Goal: Task Accomplishment & Management: Manage account settings

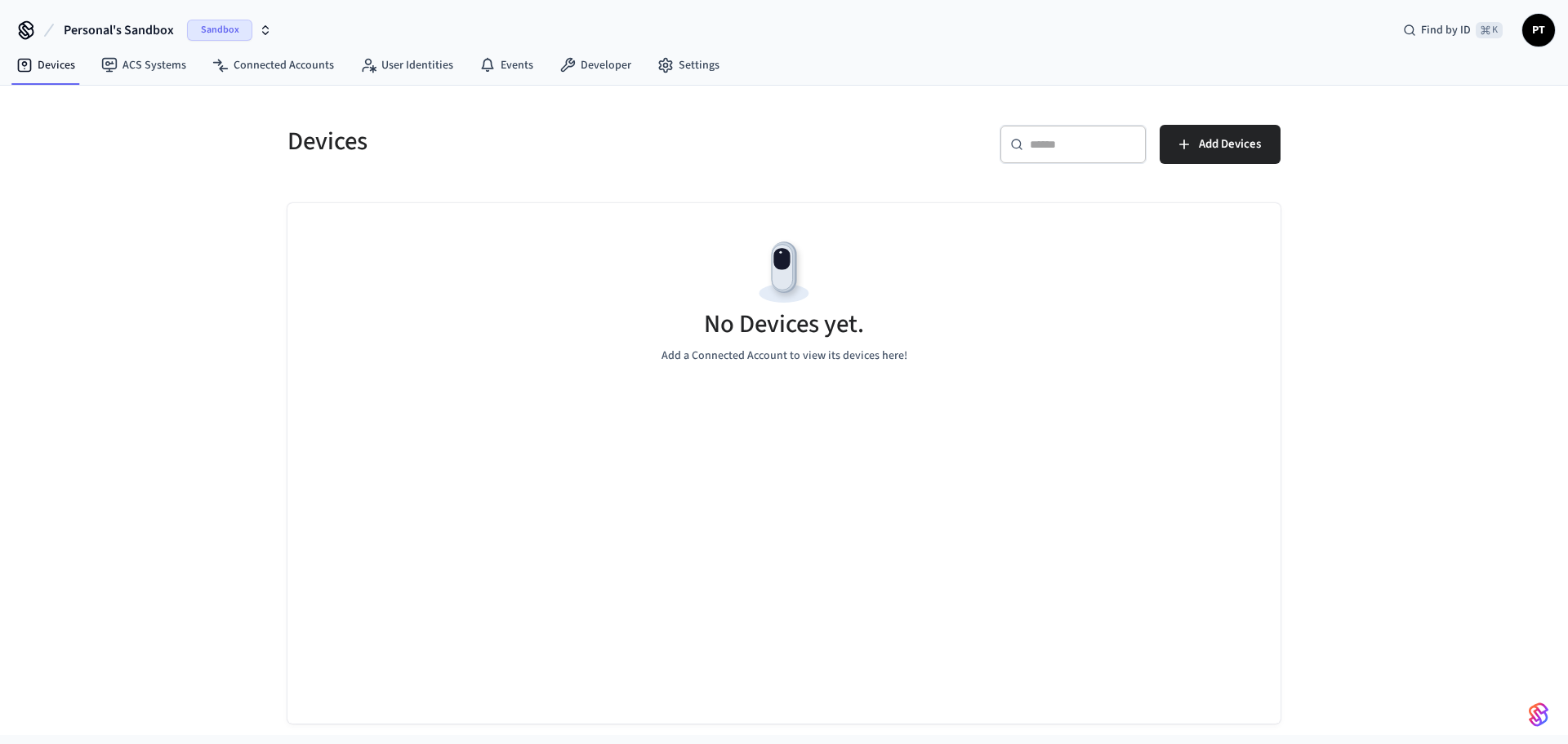
click at [219, 28] on span "Sandbox" at bounding box center [219, 30] width 65 height 21
click at [1391, 149] on div "Devices ​ ​ Add Devices No Devices yet. Add a Connected Account to view its dev…" at bounding box center [784, 411] width 1568 height 650
click at [1533, 36] on span "PT" at bounding box center [1538, 30] width 30 height 30
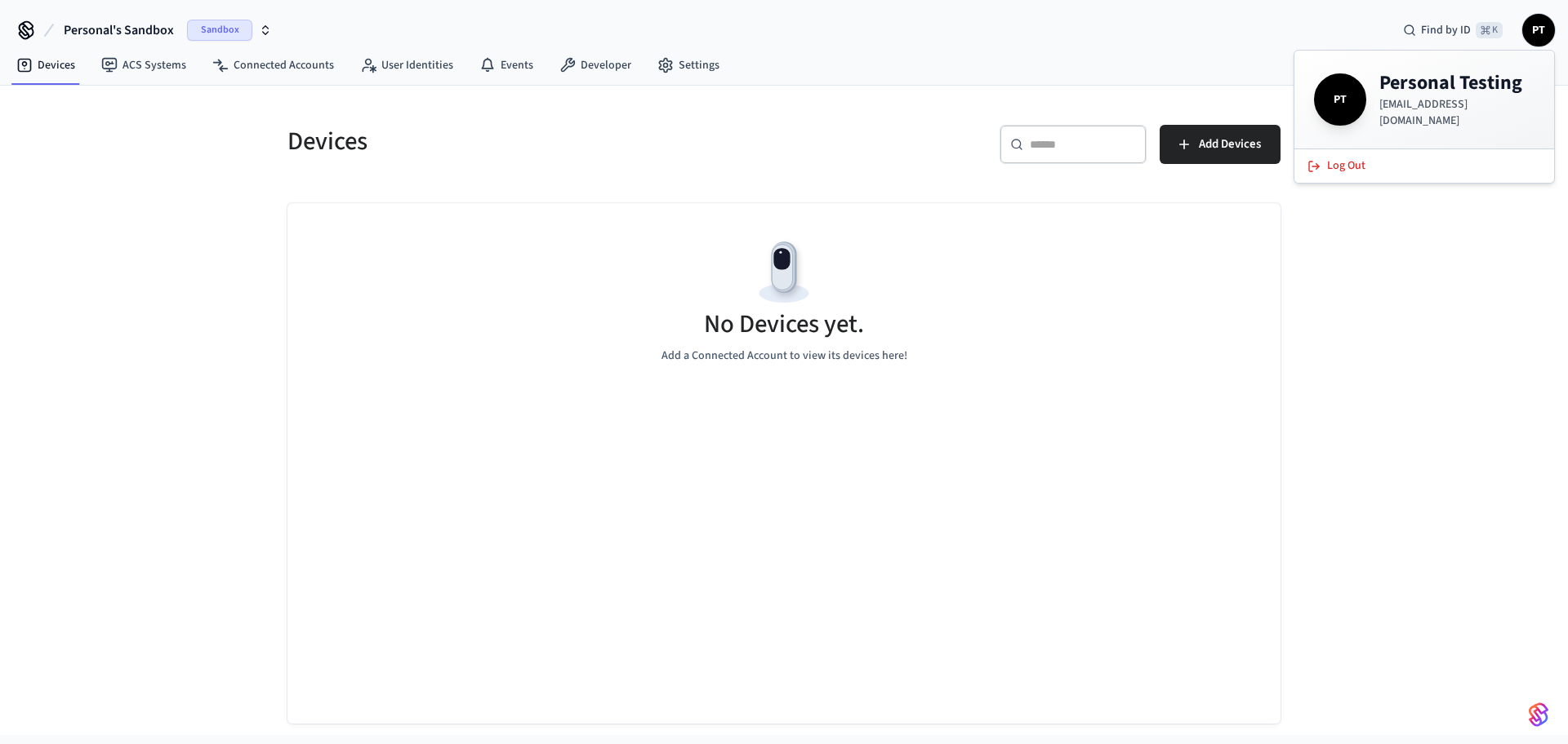
click at [245, 33] on span "Sandbox" at bounding box center [219, 30] width 65 height 21
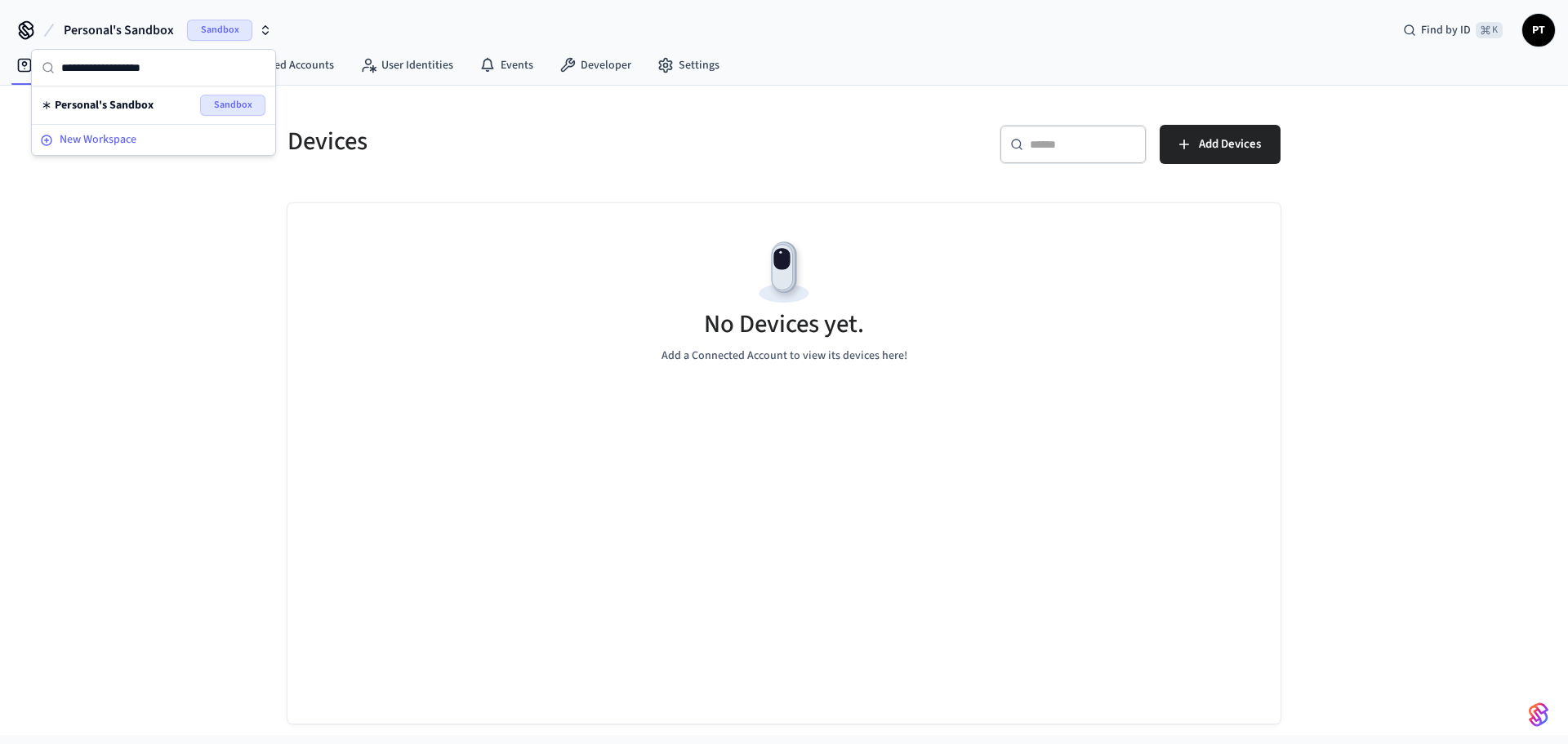
click at [137, 133] on span "New Workspace" at bounding box center [98, 140] width 77 height 17
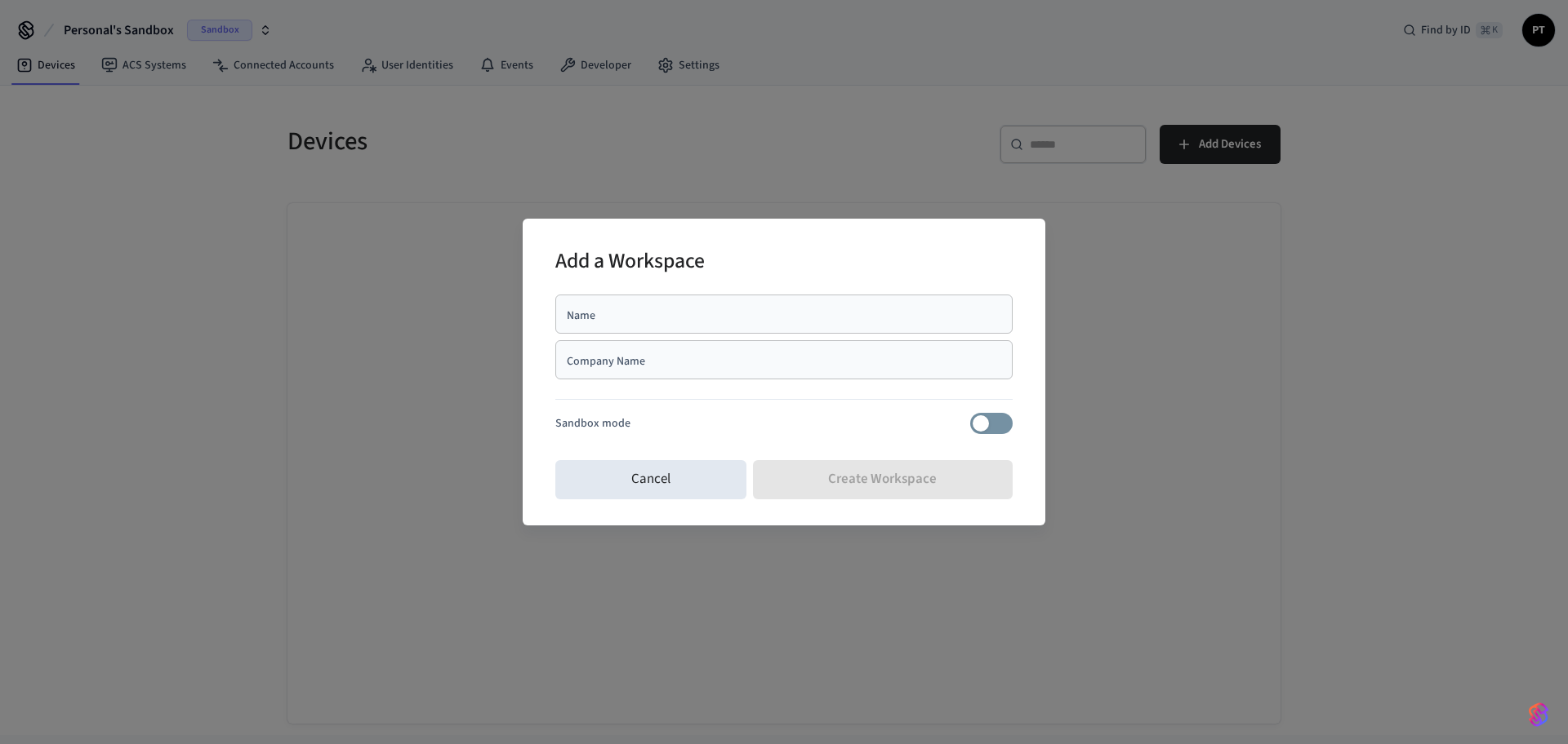
click at [633, 416] on div "Sandbox mode" at bounding box center [784, 423] width 457 height 21
click at [634, 326] on div "Name" at bounding box center [784, 314] width 457 height 39
click at [632, 364] on input "Company Name" at bounding box center [784, 359] width 438 height 16
click at [664, 479] on button "Cancel" at bounding box center [651, 480] width 191 height 39
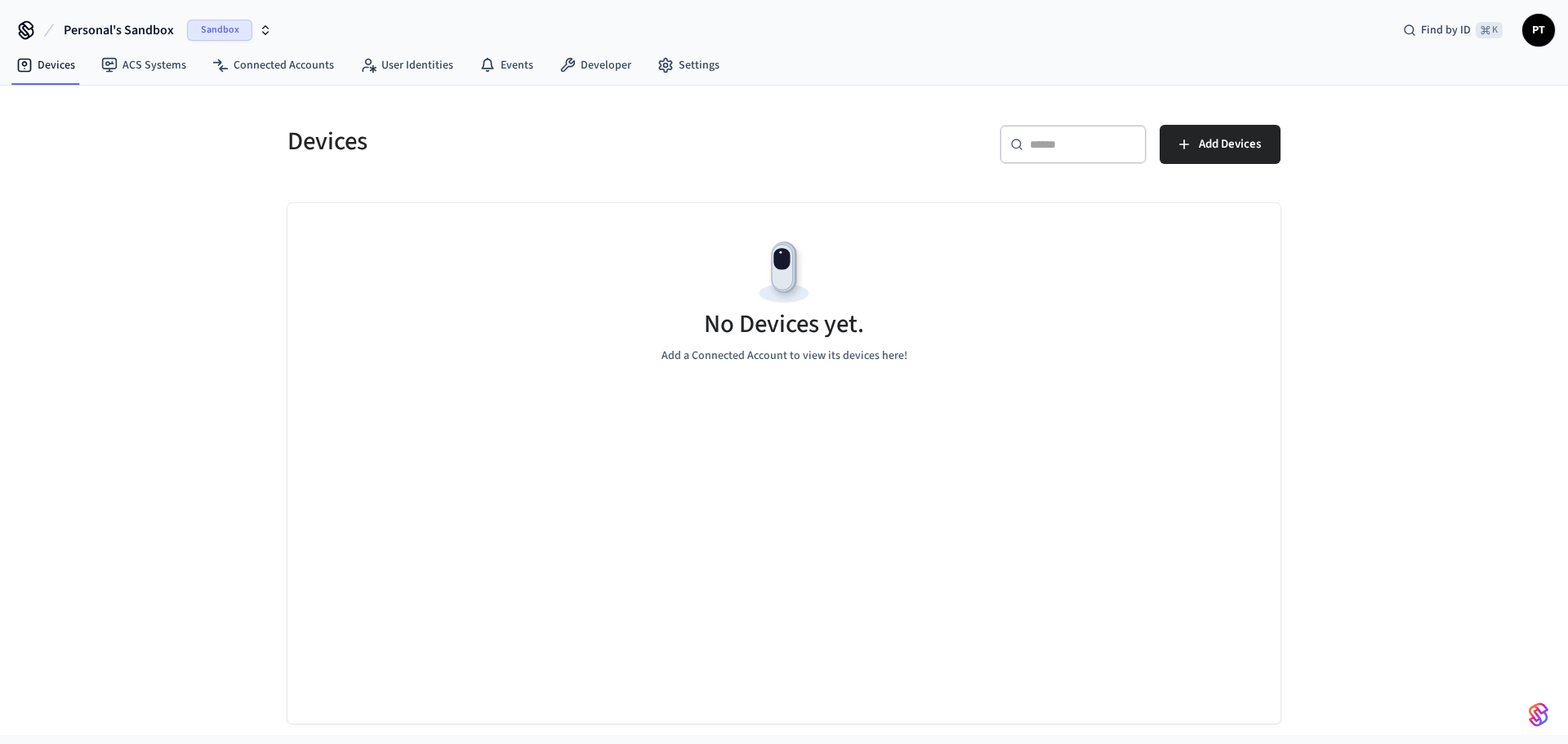
click at [235, 28] on span "Sandbox" at bounding box center [219, 30] width 65 height 21
click at [1539, 43] on span "PT" at bounding box center [1538, 30] width 30 height 30
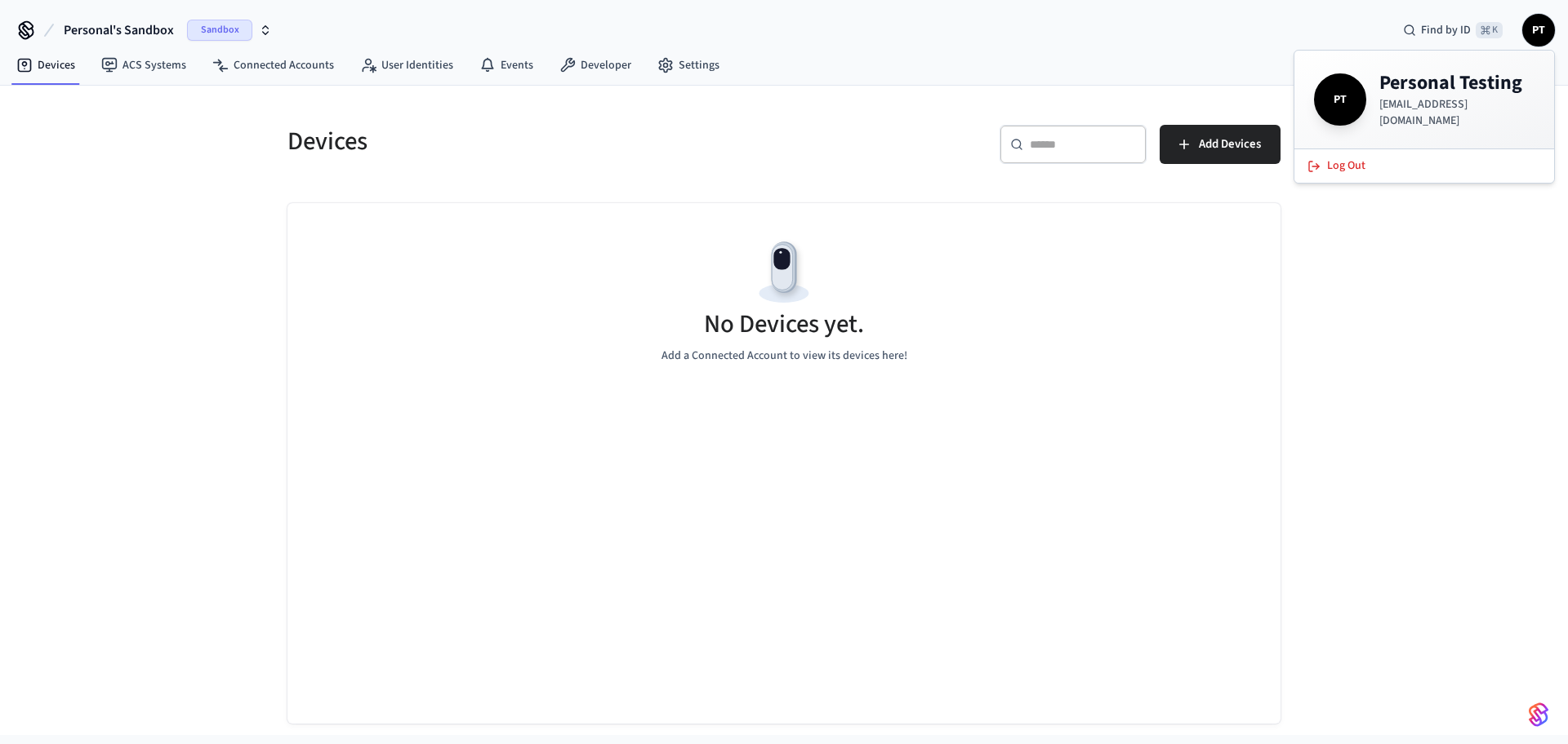
click at [131, 31] on span "Personal's Sandbox" at bounding box center [118, 30] width 111 height 19
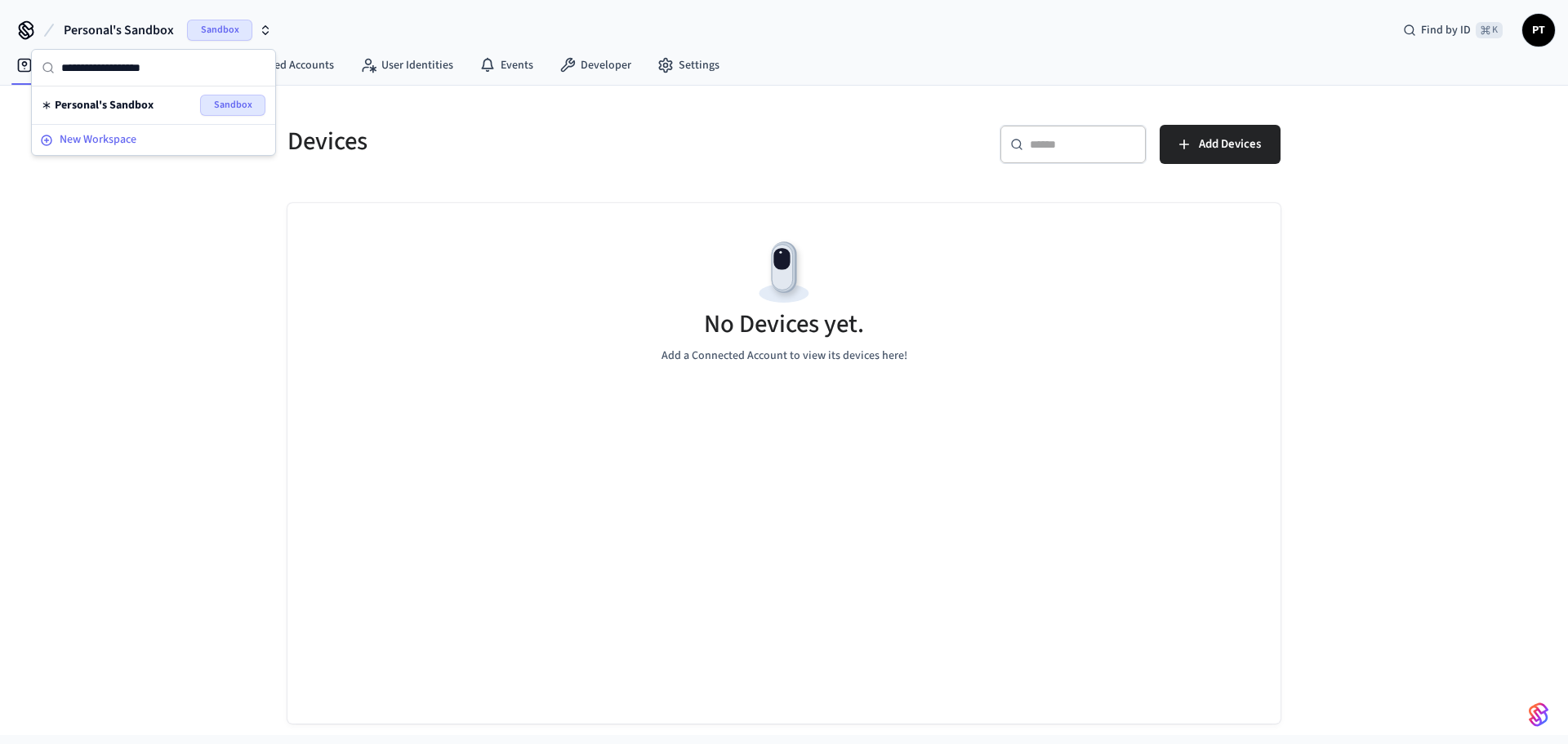
click at [158, 137] on div "New Workspace" at bounding box center [153, 140] width 227 height 17
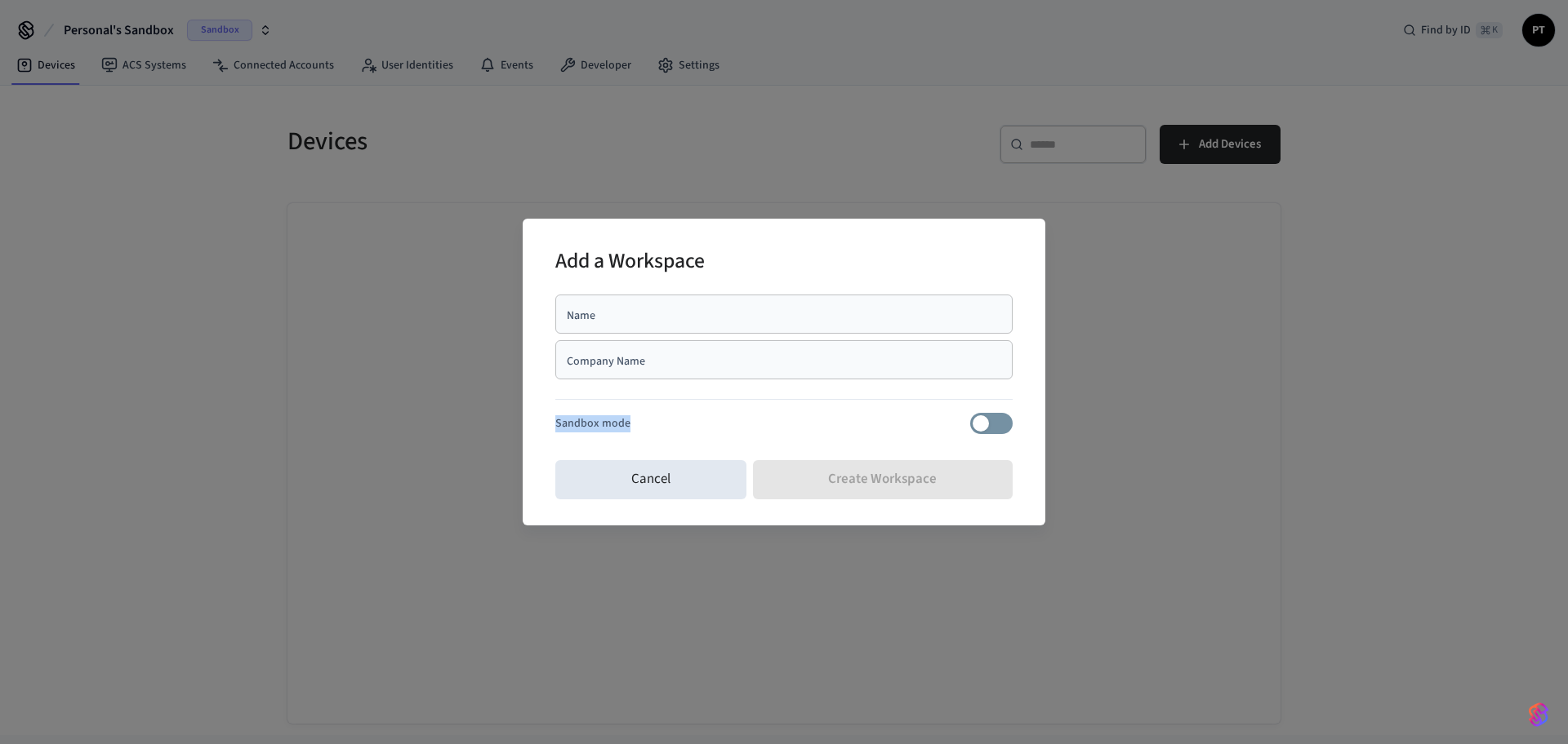
drag, startPoint x: 626, startPoint y: 423, endPoint x: 556, endPoint y: 422, distance: 70.0
click at [556, 422] on p "Sandbox mode" at bounding box center [592, 424] width 75 height 17
copy p "Sandbox mode"
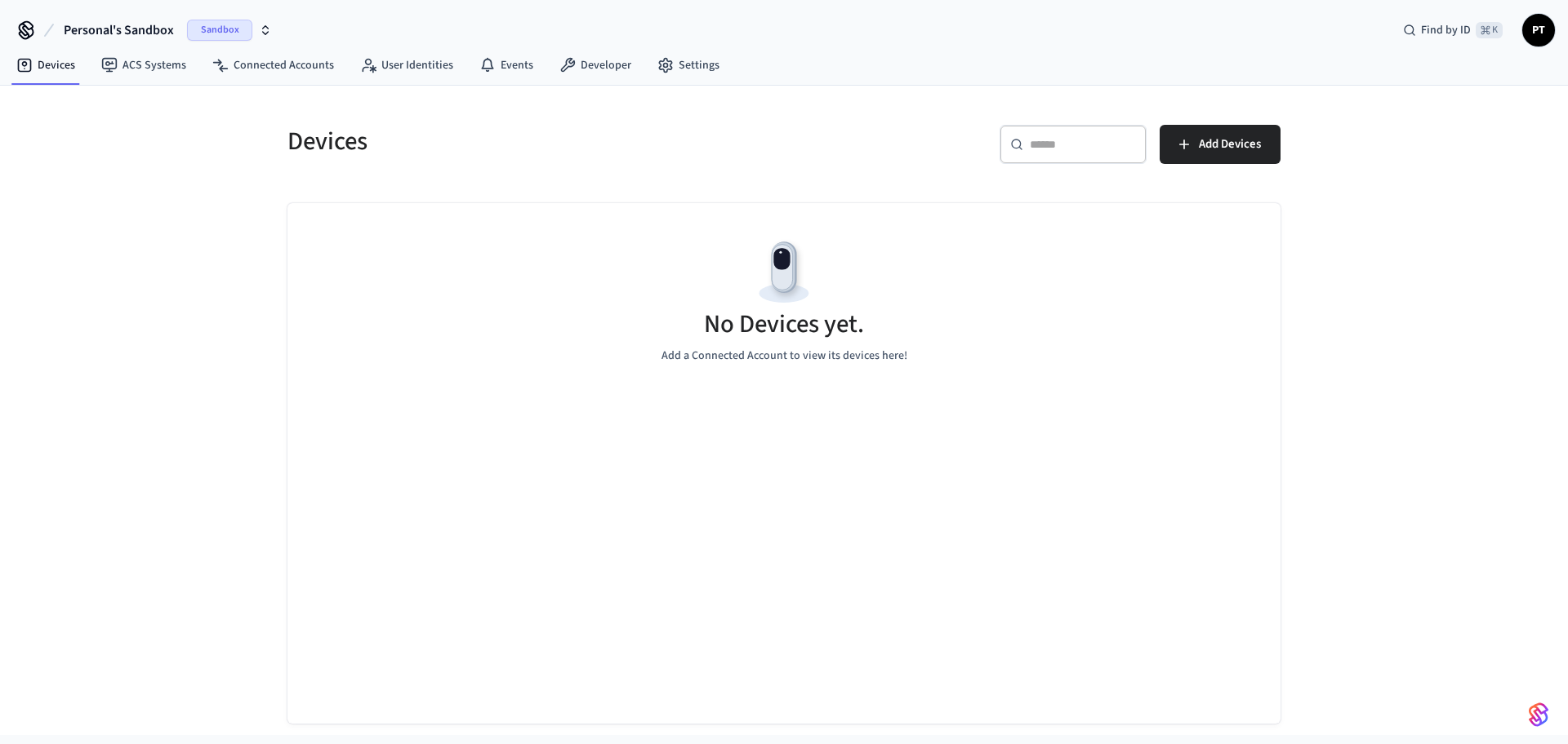
click at [1536, 39] on span "PT" at bounding box center [1538, 30] width 30 height 30
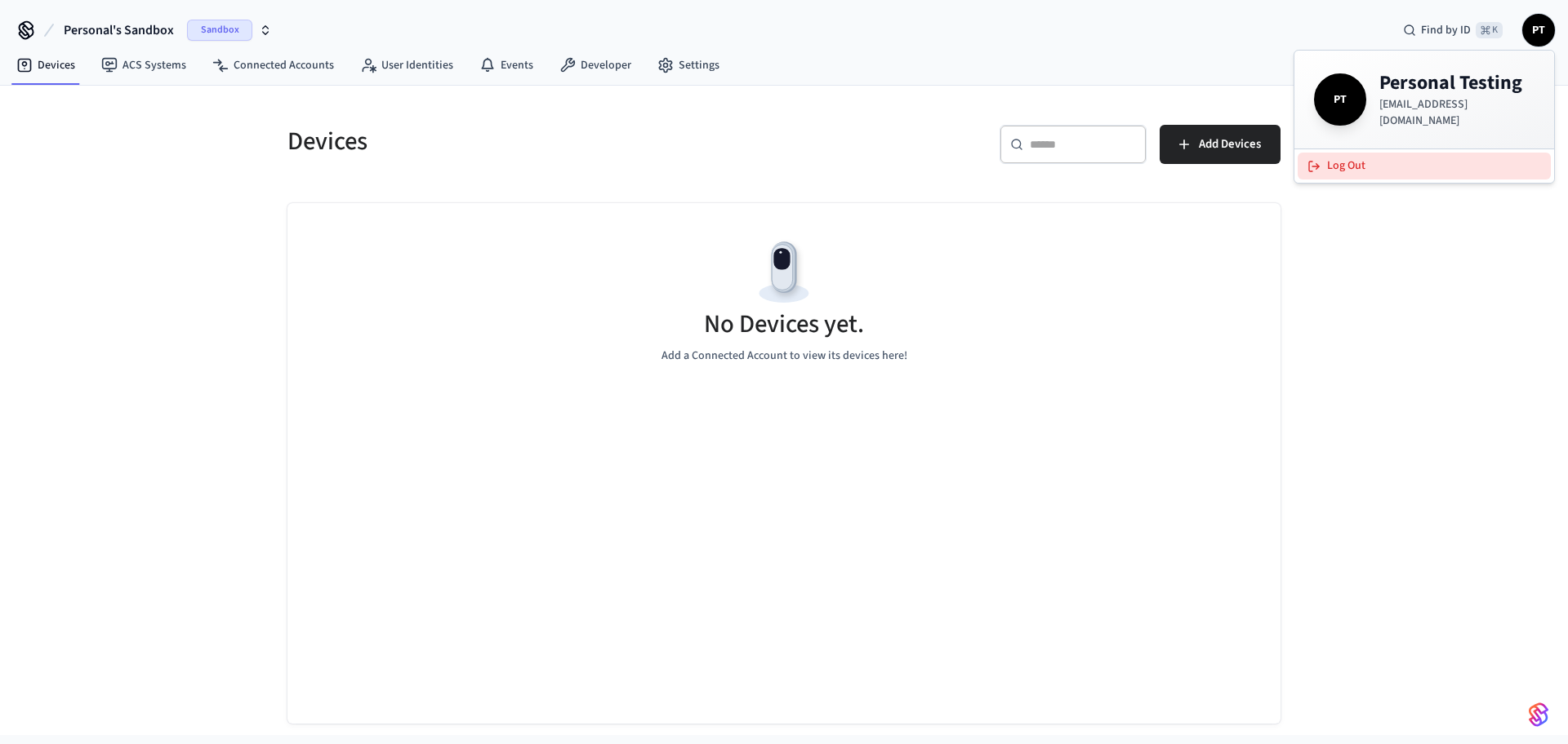
click at [1352, 153] on button "Log Out" at bounding box center [1425, 166] width 253 height 27
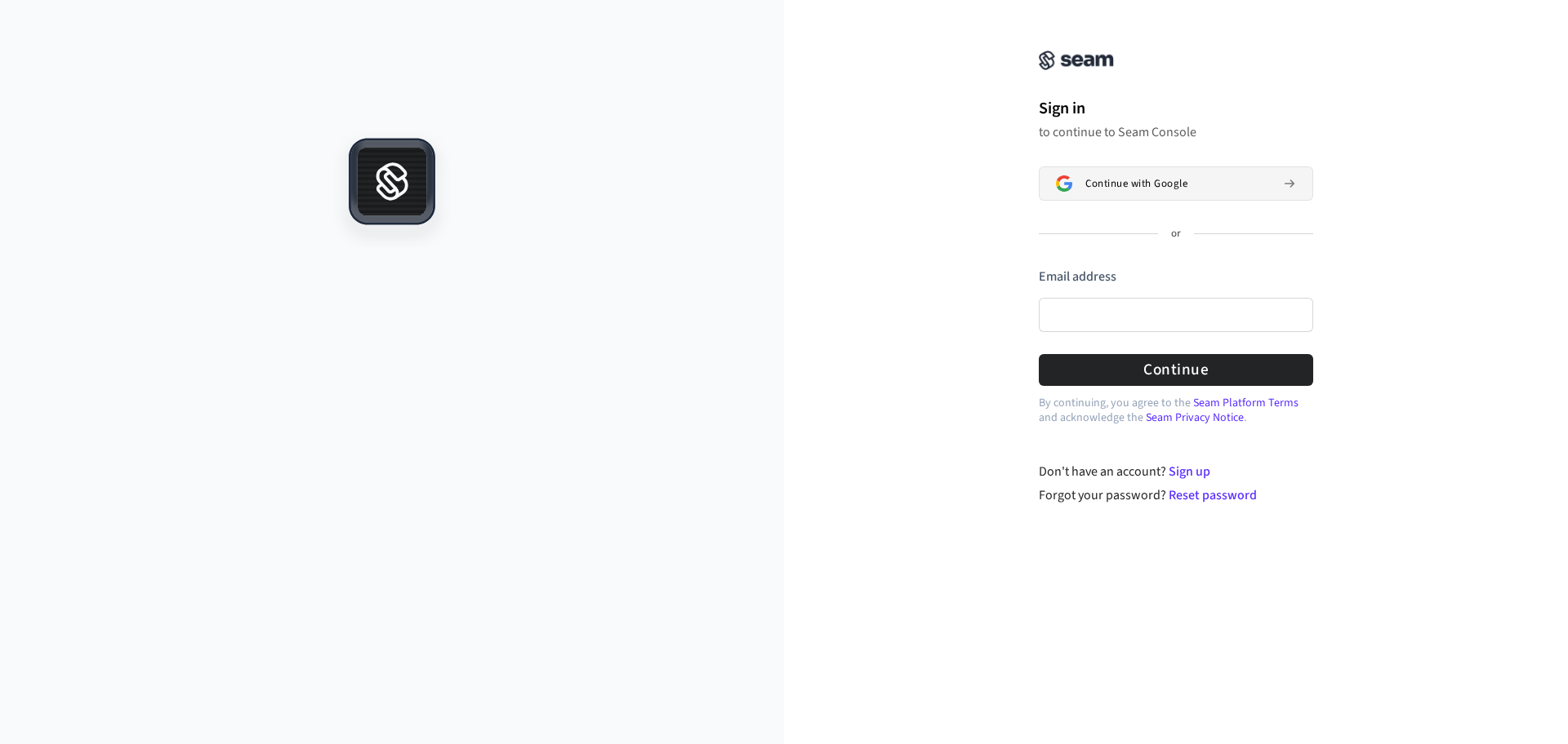
click at [1127, 191] on button "Continue with Google" at bounding box center [1176, 183] width 274 height 35
